Goal: Check status: Check status

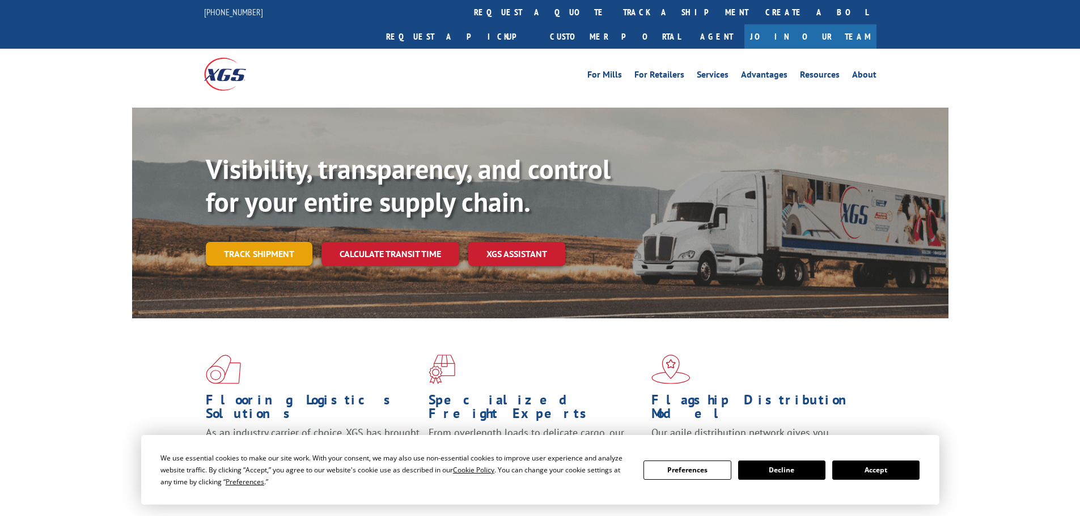
click at [262, 242] on link "Track shipment" at bounding box center [259, 254] width 107 height 24
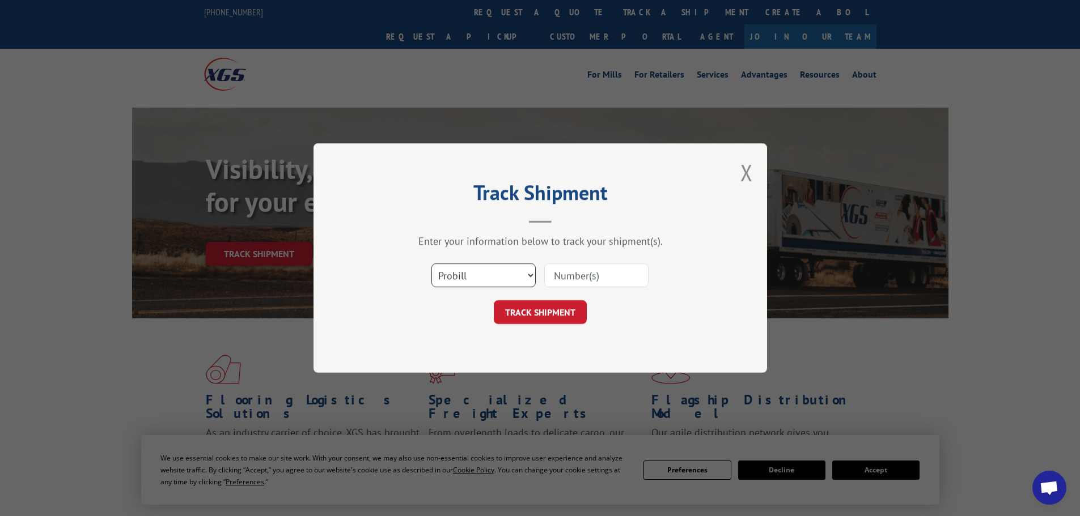
drag, startPoint x: 477, startPoint y: 271, endPoint x: 474, endPoint y: 286, distance: 15.6
click at [477, 271] on select "Select category... Probill BOL PO" at bounding box center [483, 276] width 104 height 24
select select "bol"
click at [431, 264] on select "Select category... Probill BOL PO" at bounding box center [483, 276] width 104 height 24
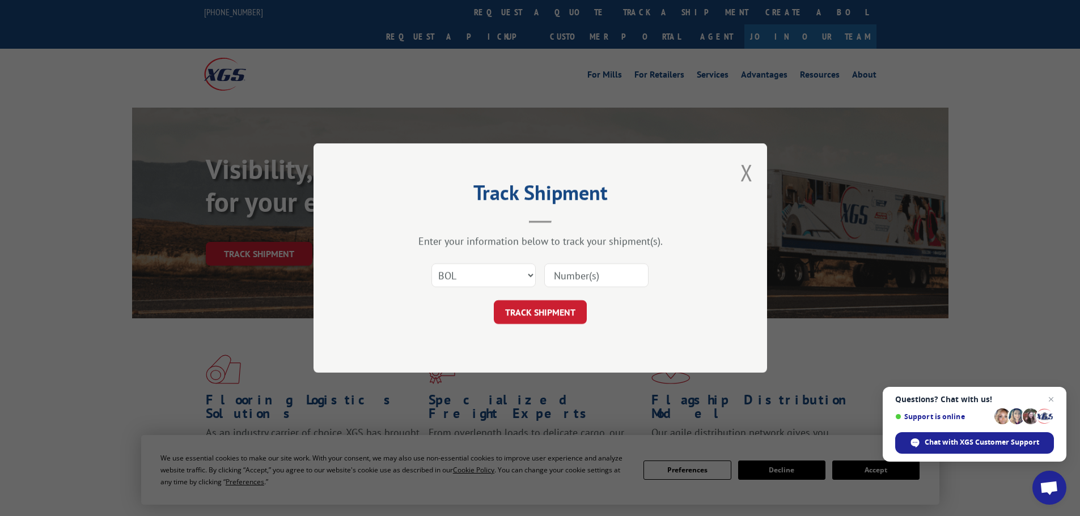
click at [588, 286] on input at bounding box center [596, 276] width 104 height 24
paste input "10536925"
type input "10536925"
click at [559, 320] on button "TRACK SHIPMENT" at bounding box center [540, 312] width 93 height 24
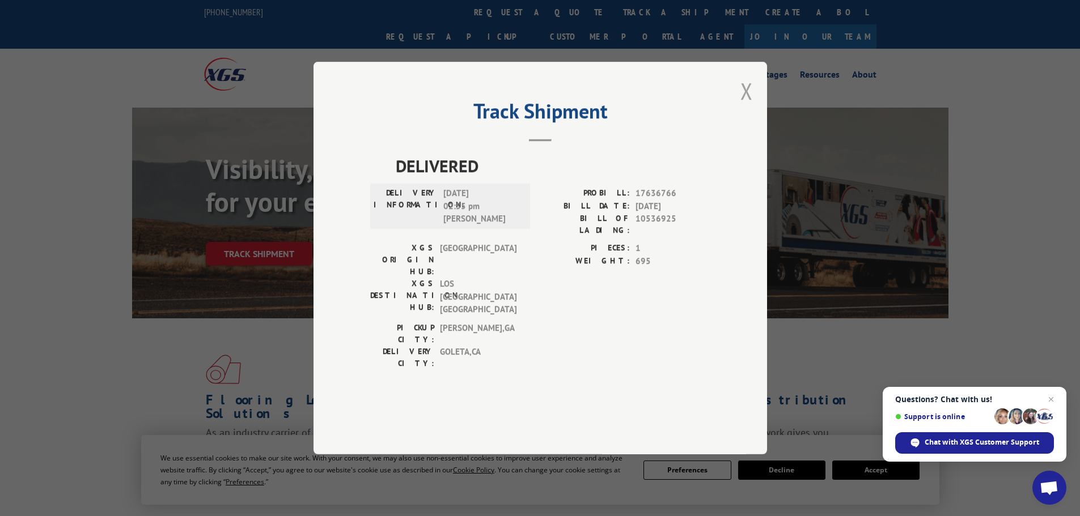
click at [749, 106] on button "Close modal" at bounding box center [746, 91] width 12 height 30
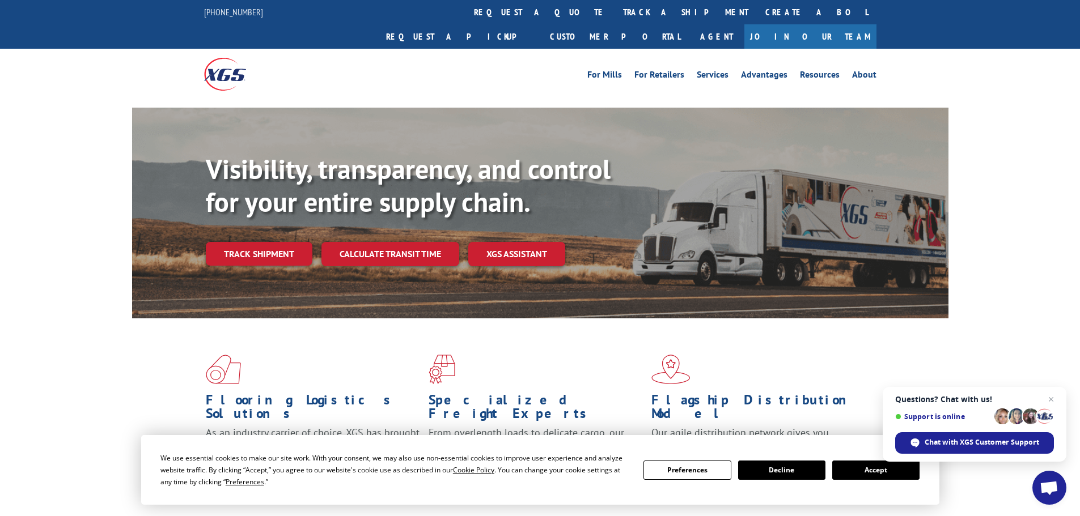
click at [862, 466] on button "Accept" at bounding box center [875, 470] width 87 height 19
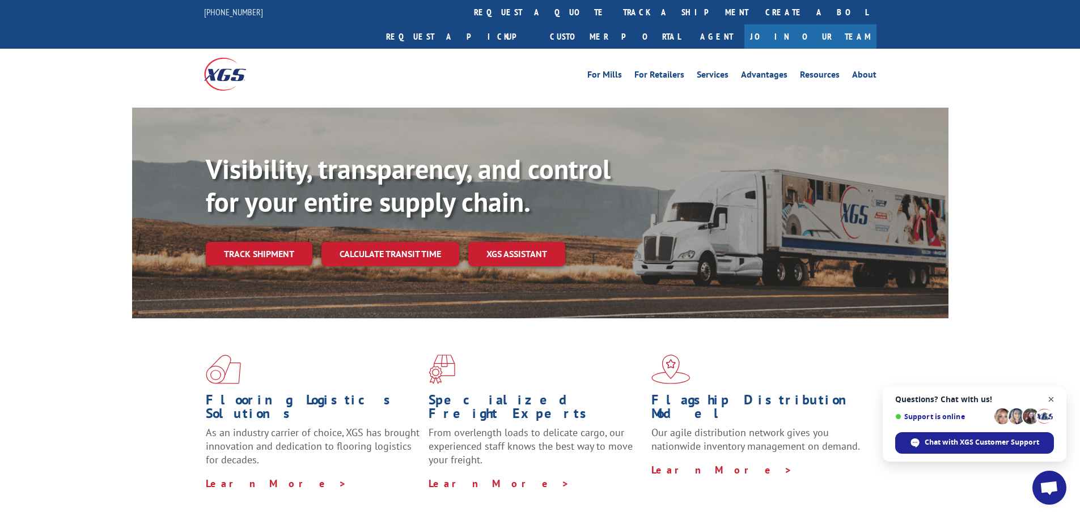
click at [1050, 397] on span "Close chat" at bounding box center [1051, 400] width 14 height 14
